Goal: Download file/media

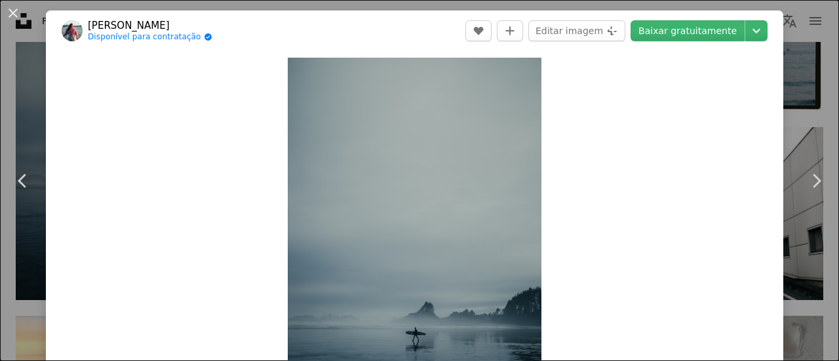
scroll to position [197, 0]
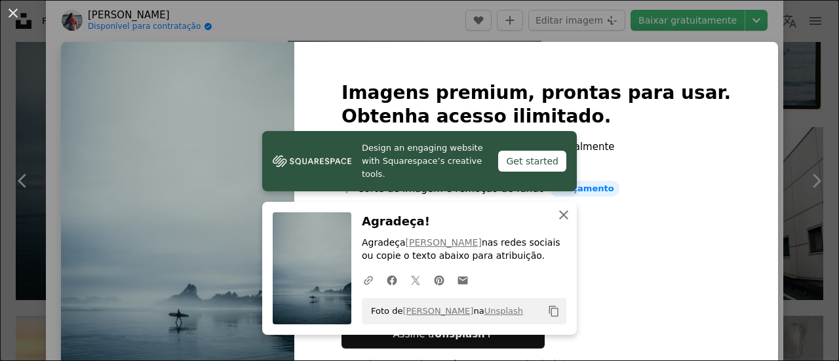
click at [562, 214] on icon "An X shape" at bounding box center [564, 215] width 16 height 16
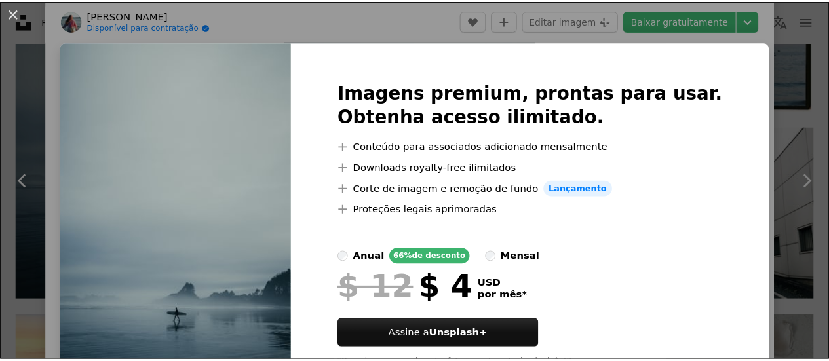
scroll to position [60, 0]
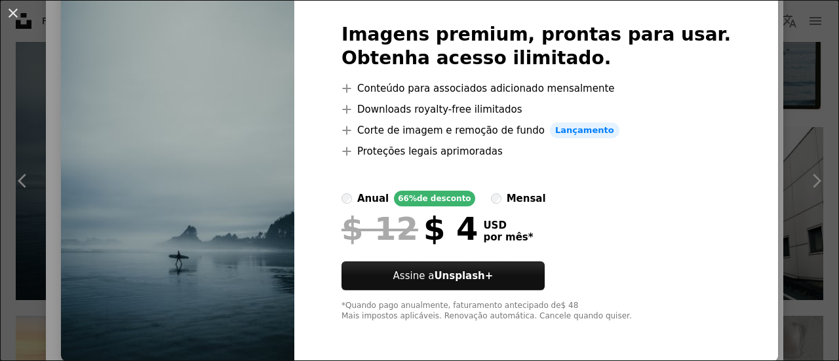
click at [0, 77] on div "An X shape Imagens premium, prontas para usar. Obtenha acesso ilimitado. A plus…" at bounding box center [419, 180] width 839 height 361
click at [0, 77] on div "An X shape Chevron left Chevron right [PERSON_NAME] Disponível para contratação…" at bounding box center [419, 180] width 839 height 361
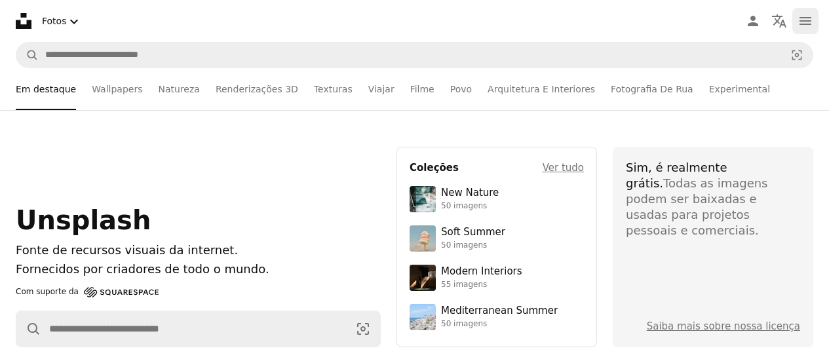
click at [801, 25] on icon "navigation menu" at bounding box center [806, 21] width 16 height 16
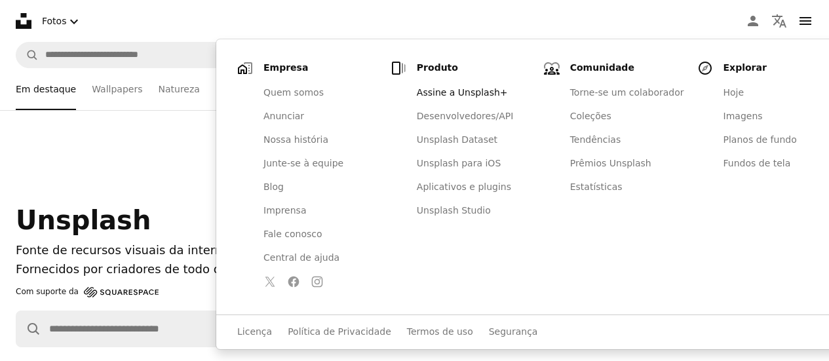
click at [113, 168] on div "Unsplash Fonte de recursos visuais da internet. Fornecidos por criadores de tod…" at bounding box center [198, 247] width 365 height 201
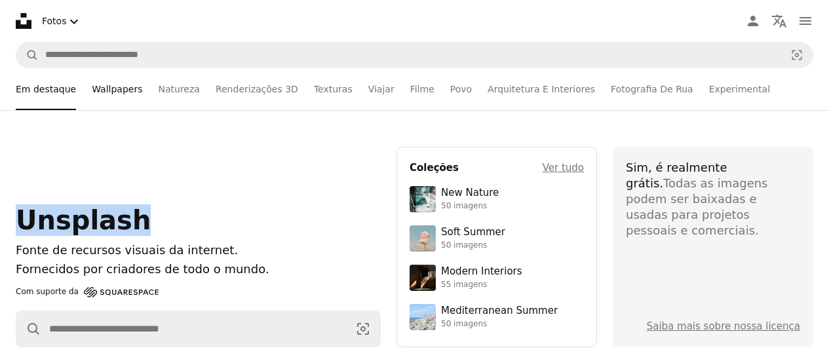
click at [100, 93] on link "Wallpapers" at bounding box center [117, 89] width 50 height 42
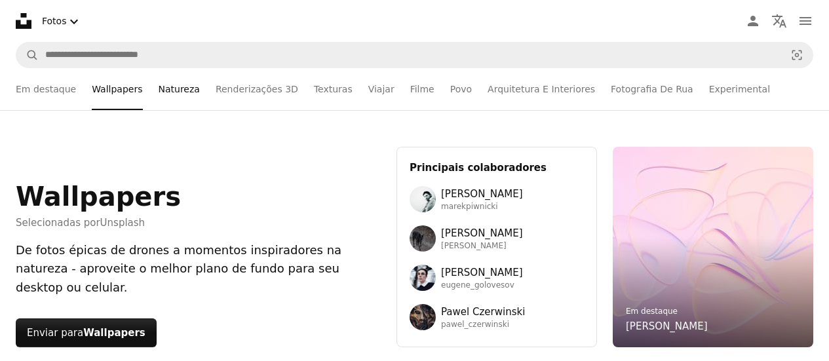
click at [174, 90] on link "Natureza" at bounding box center [179, 89] width 41 height 42
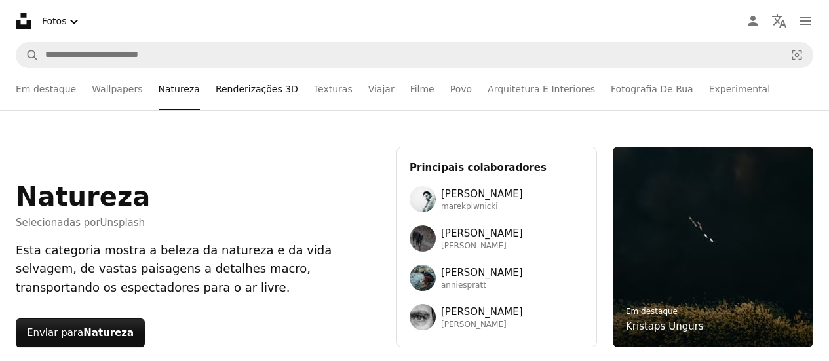
click at [216, 86] on link "Renderizações 3D" at bounding box center [257, 89] width 83 height 42
click at [216, 87] on li "Renderizações 3D" at bounding box center [257, 89] width 83 height 42
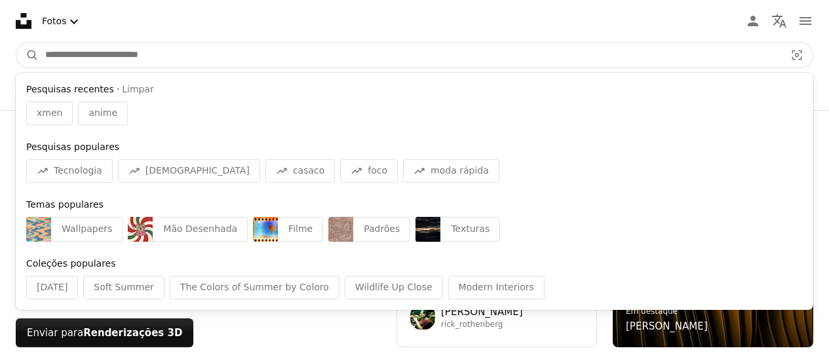
click at [127, 57] on input "Pesquise conteúdo visual em todo o site" at bounding box center [410, 55] width 743 height 25
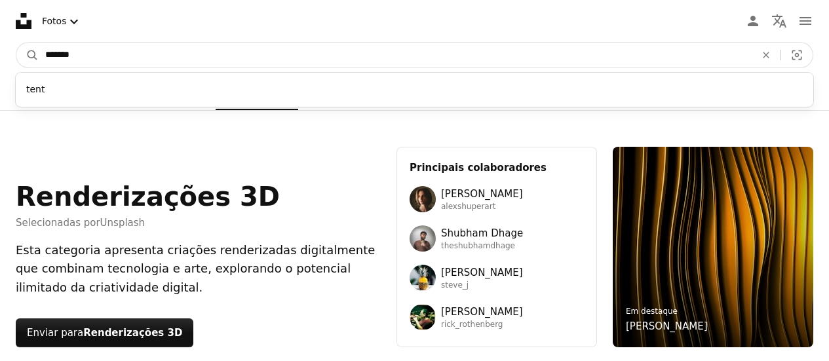
type input "********"
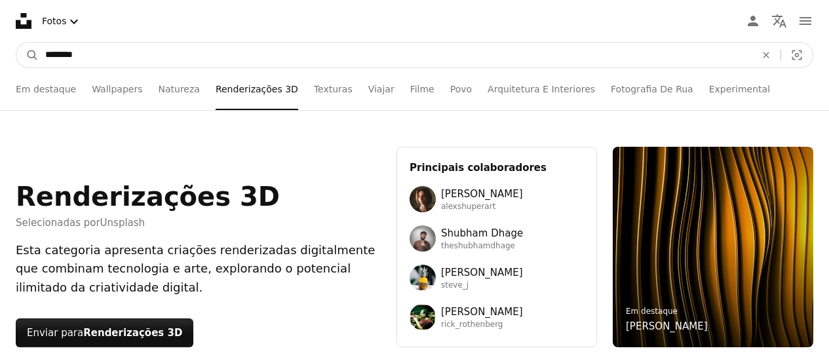
click button "A magnifying glass" at bounding box center [27, 55] width 22 height 25
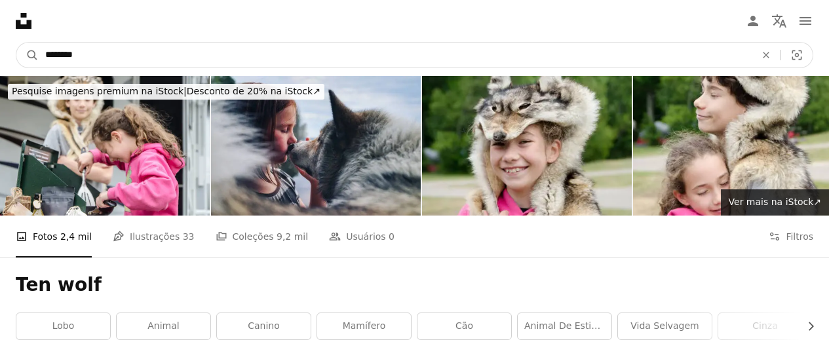
click at [102, 62] on input "********" at bounding box center [395, 55] width 713 height 25
type input "**********"
click button "A magnifying glass" at bounding box center [27, 55] width 22 height 25
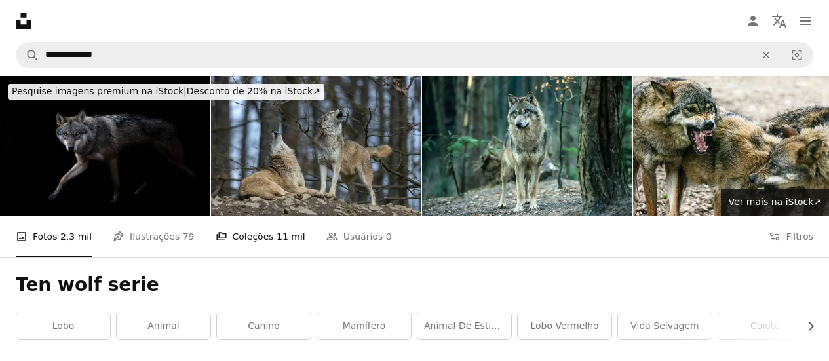
click at [249, 235] on link "A stack of folders Coleções 11 mil" at bounding box center [261, 237] width 90 height 42
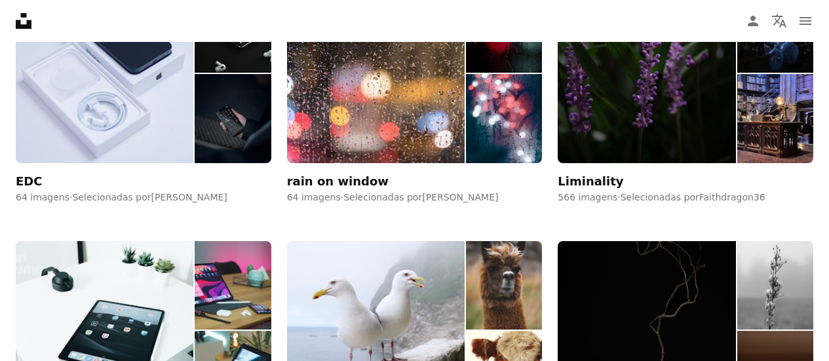
scroll to position [4981, 0]
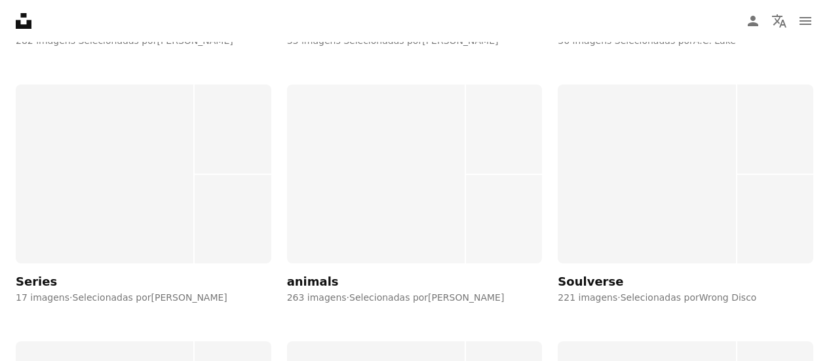
scroll to position [10814, 0]
